Goal: Transaction & Acquisition: Purchase product/service

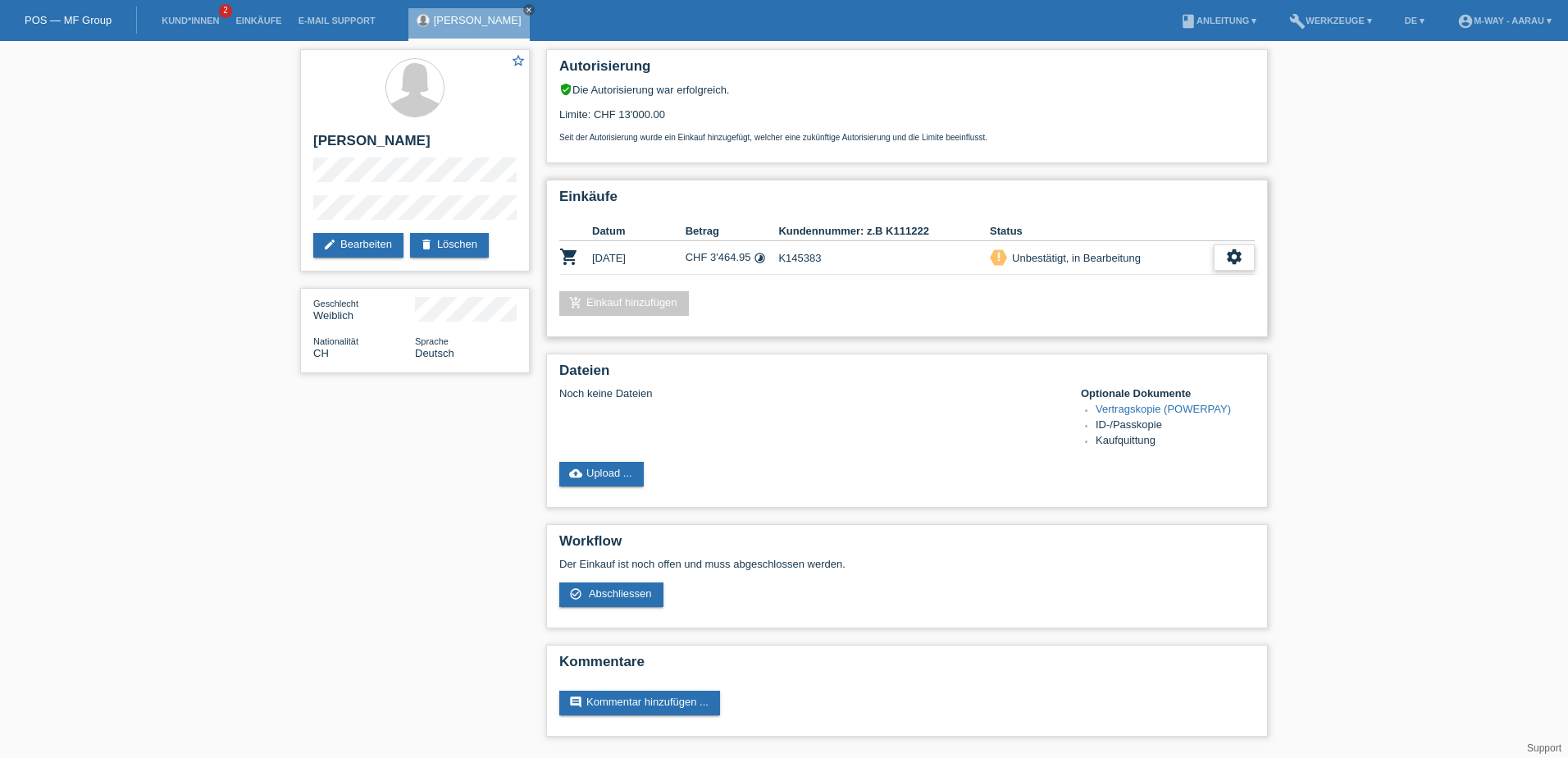
click at [1240, 258] on icon "settings" at bounding box center [1235, 257] width 18 height 18
click at [1121, 331] on span "Abschliessen" at bounding box center [1102, 331] width 68 height 19
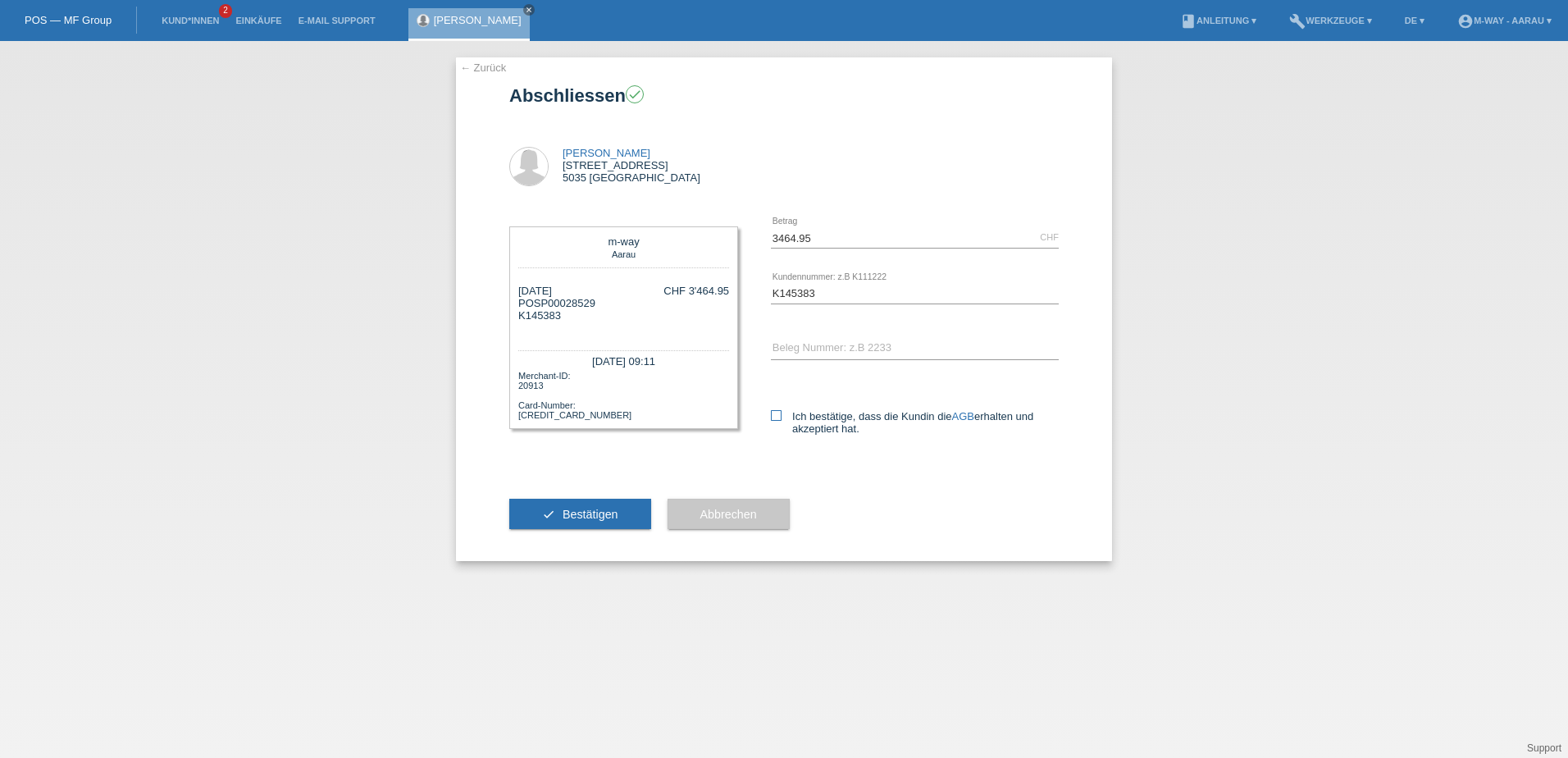
click at [778, 421] on label "Ich bestätige, dass die Kundin die AGB erhalten und akzeptiert hat." at bounding box center [915, 422] width 288 height 25
click at [778, 421] on input "Ich bestätige, dass die Kundin die AGB erhalten und akzeptiert hat." at bounding box center [777, 415] width 11 height 11
checkbox input "true"
click at [864, 349] on input "text" at bounding box center [915, 349] width 288 height 20
type input "45463"
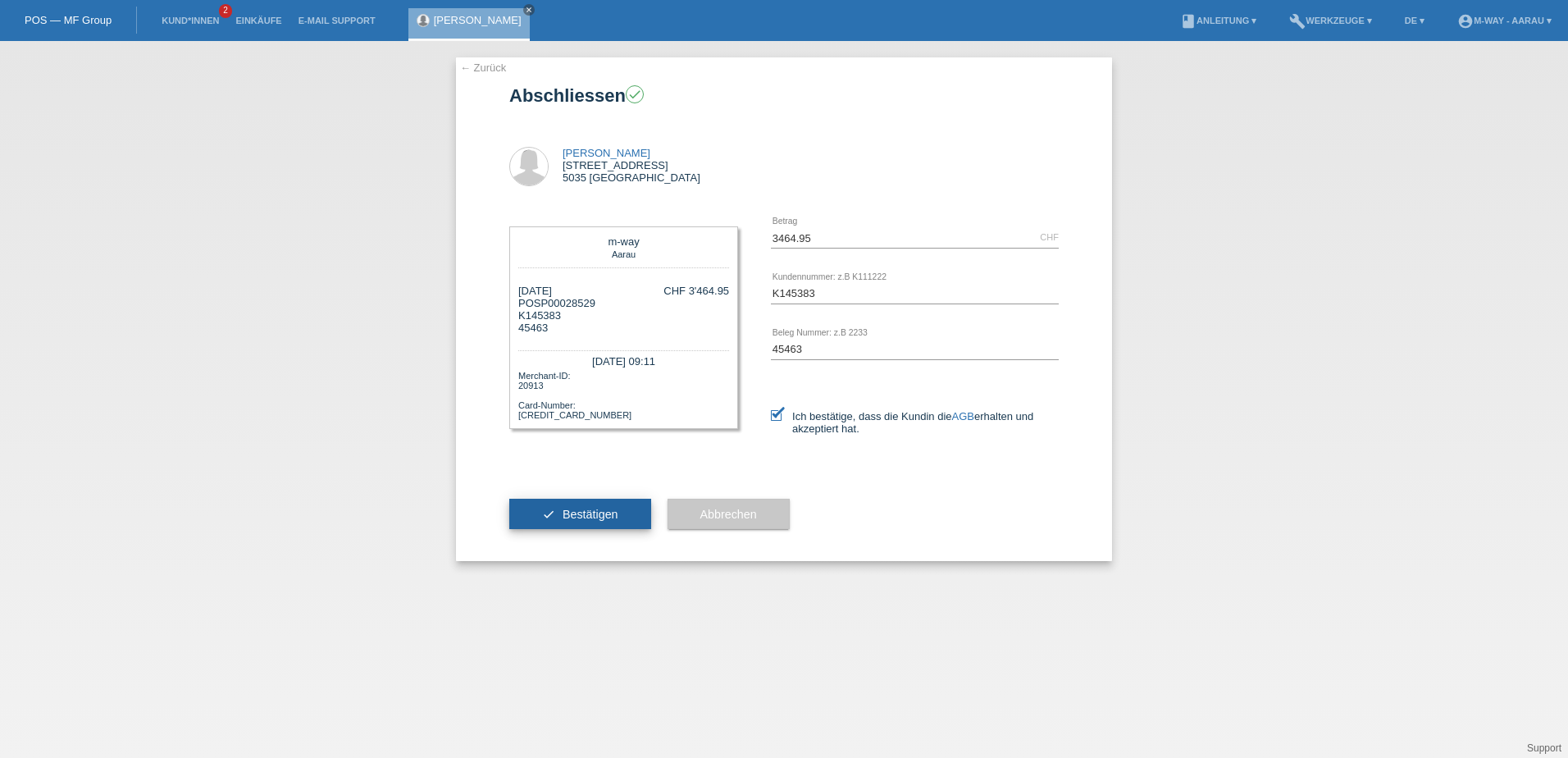
click at [572, 513] on span "Bestätigen" at bounding box center [590, 514] width 55 height 13
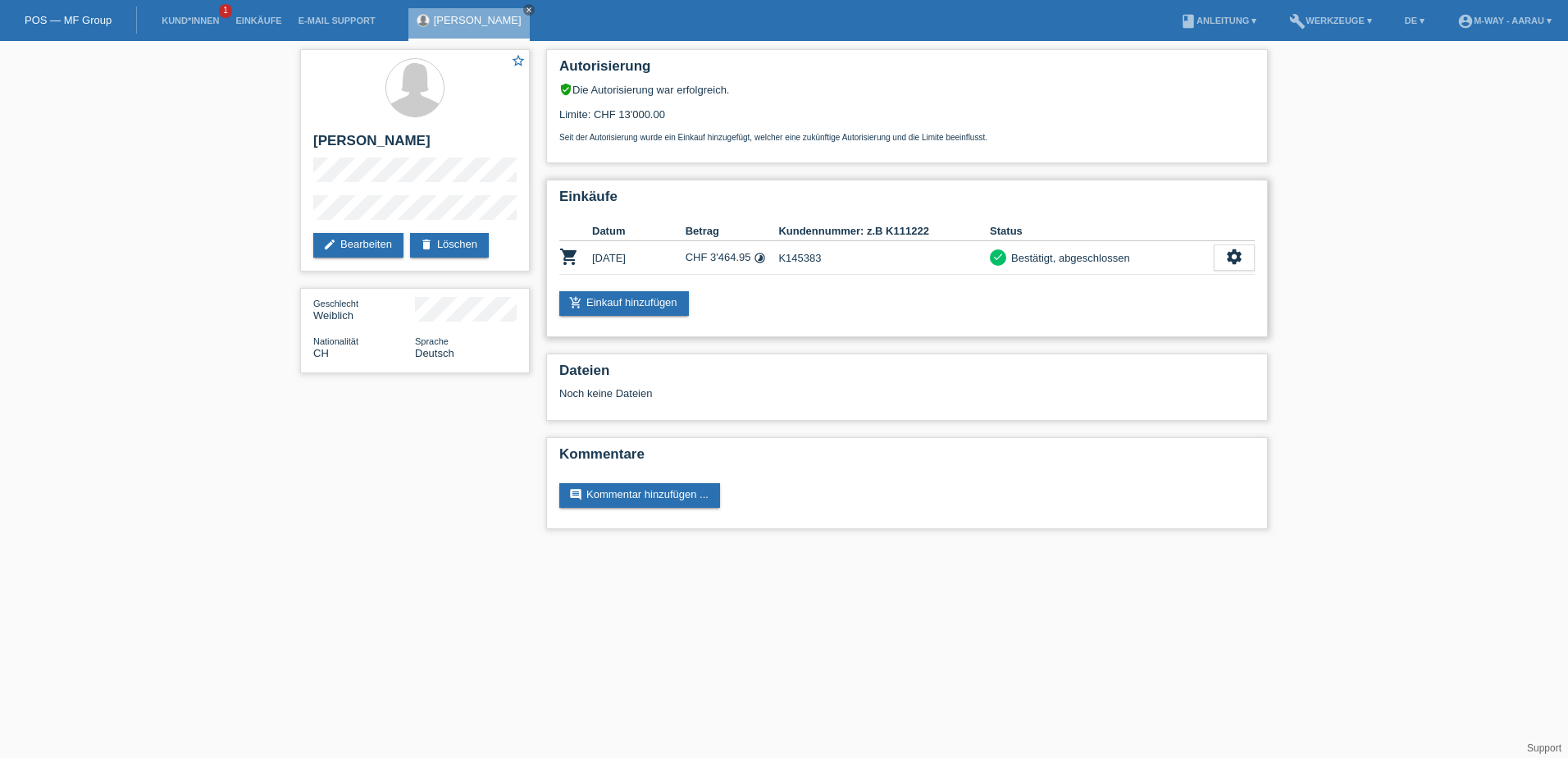
click at [1257, 258] on div "Einkäufe Datum Betrag Kundennummer: z.B K111222 Status shopping_cart [DATE] CHF…" at bounding box center [908, 259] width 722 height 158
click at [1236, 254] on icon "settings" at bounding box center [1235, 257] width 18 height 18
click at [1282, 212] on div "star_border [PERSON_NAME] edit Bearbeiten delete Löschen Geschlecht Weiblich Na…" at bounding box center [784, 293] width 1568 height 504
